Goal: Obtain resource: Download file/media

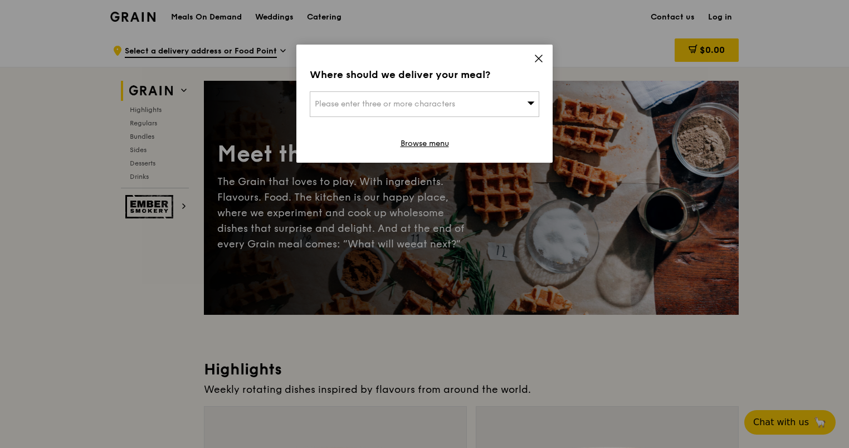
click at [527, 104] on icon at bounding box center [531, 103] width 8 height 8
click at [537, 58] on icon at bounding box center [539, 59] width 10 height 10
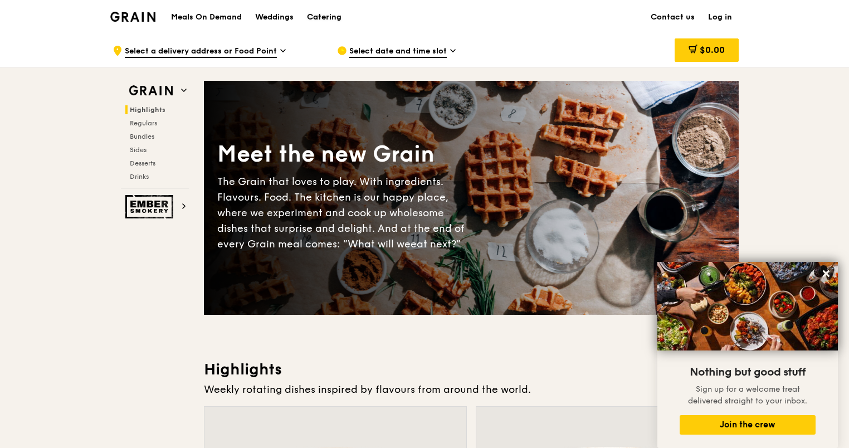
click at [327, 20] on div "Catering" at bounding box center [324, 17] width 35 height 33
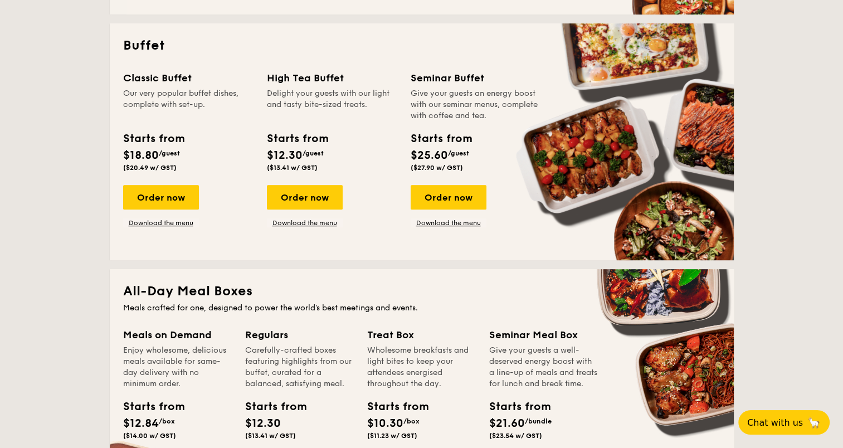
scroll to position [502, 0]
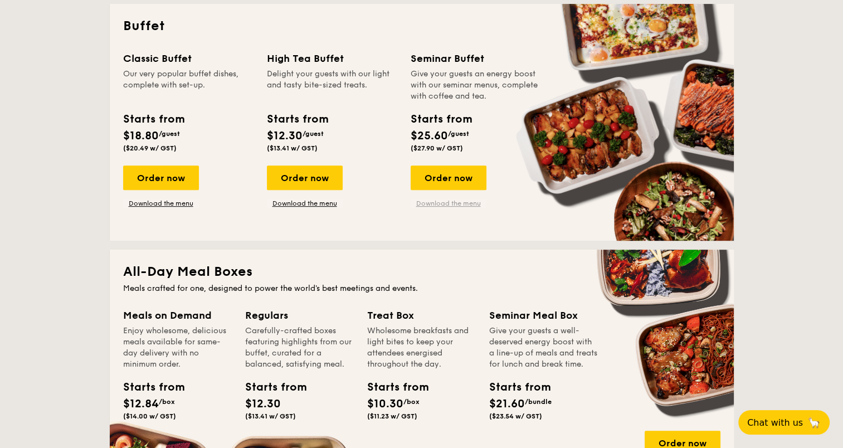
click at [445, 203] on link "Download the menu" at bounding box center [449, 203] width 76 height 9
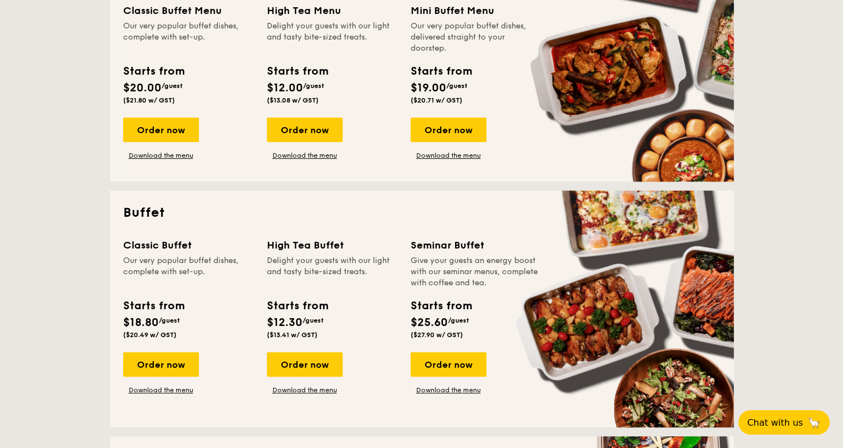
scroll to position [334, 0]
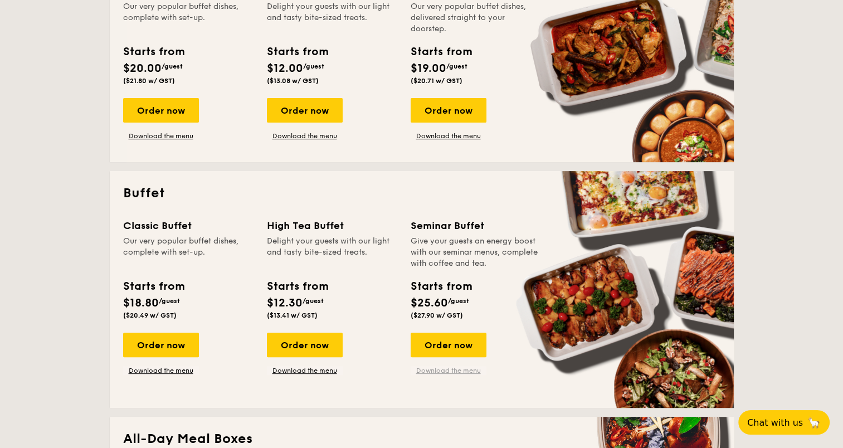
click at [459, 370] on link "Download the menu" at bounding box center [449, 370] width 76 height 9
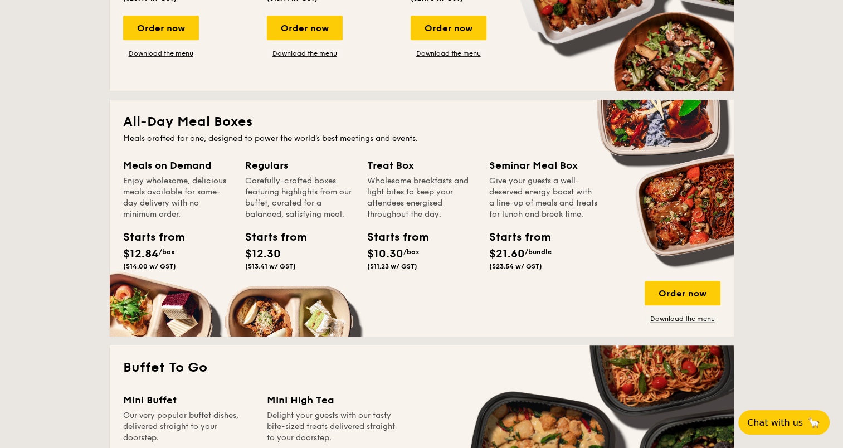
scroll to position [669, 0]
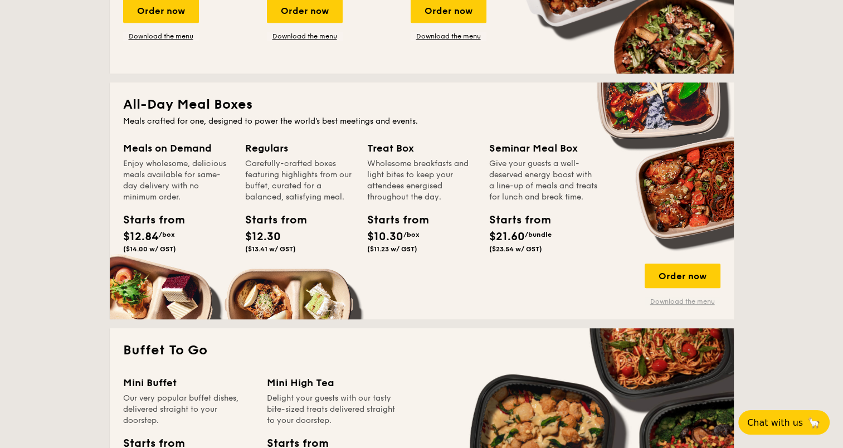
click at [678, 303] on link "Download the menu" at bounding box center [683, 301] width 76 height 9
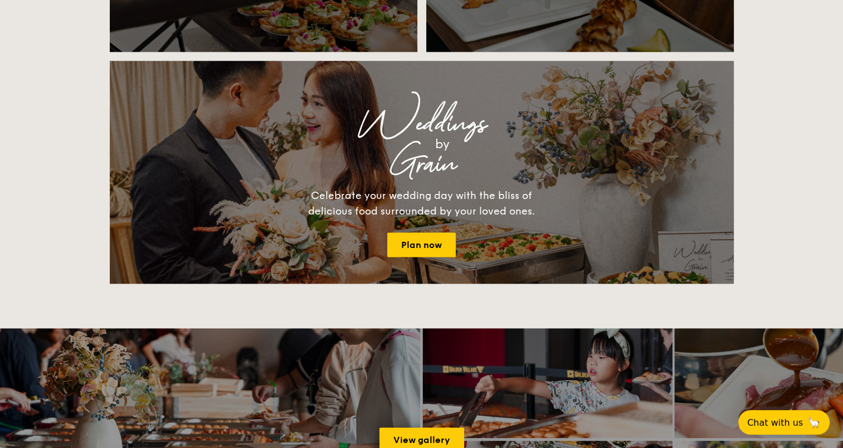
scroll to position [1449, 0]
